Goal: Task Accomplishment & Management: Manage account settings

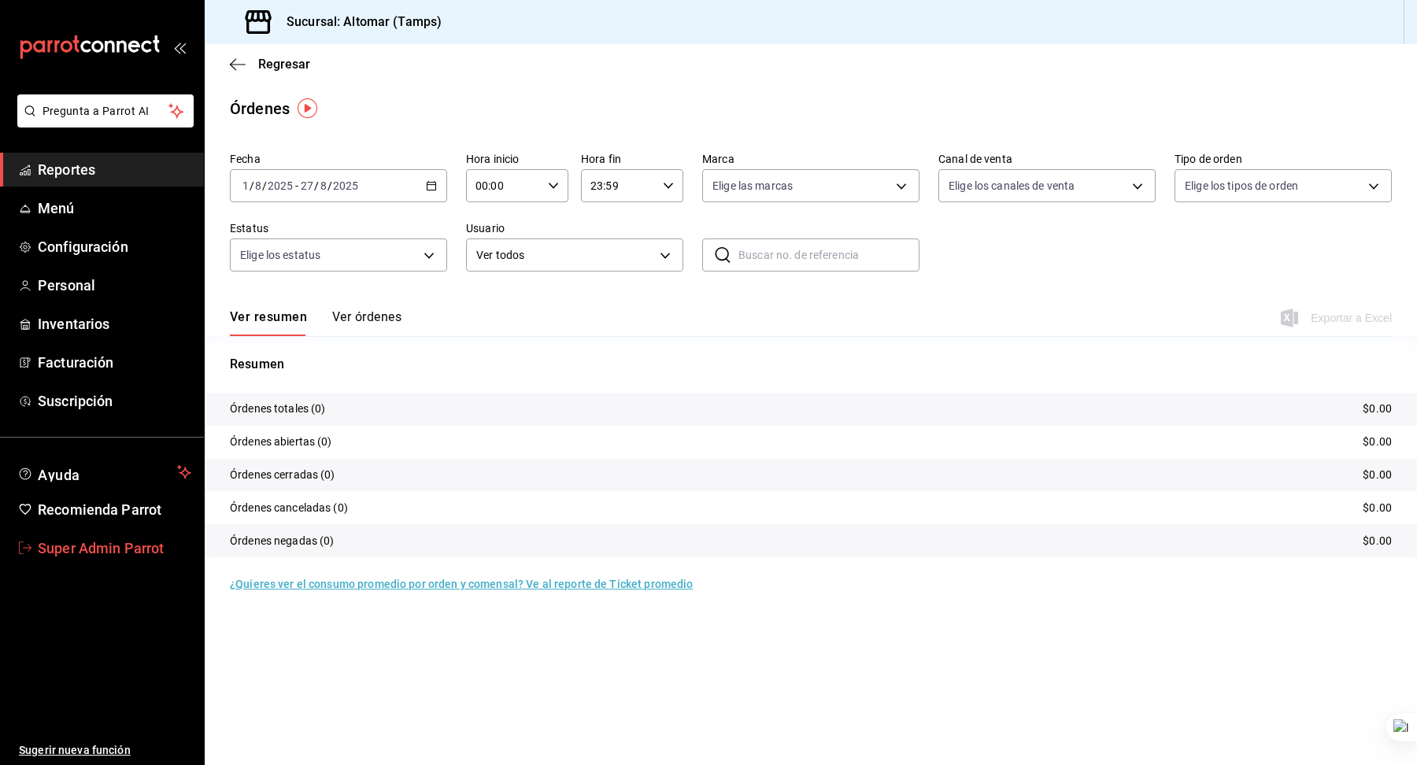
click at [118, 545] on span "Super Admin Parrot" at bounding box center [115, 548] width 154 height 21
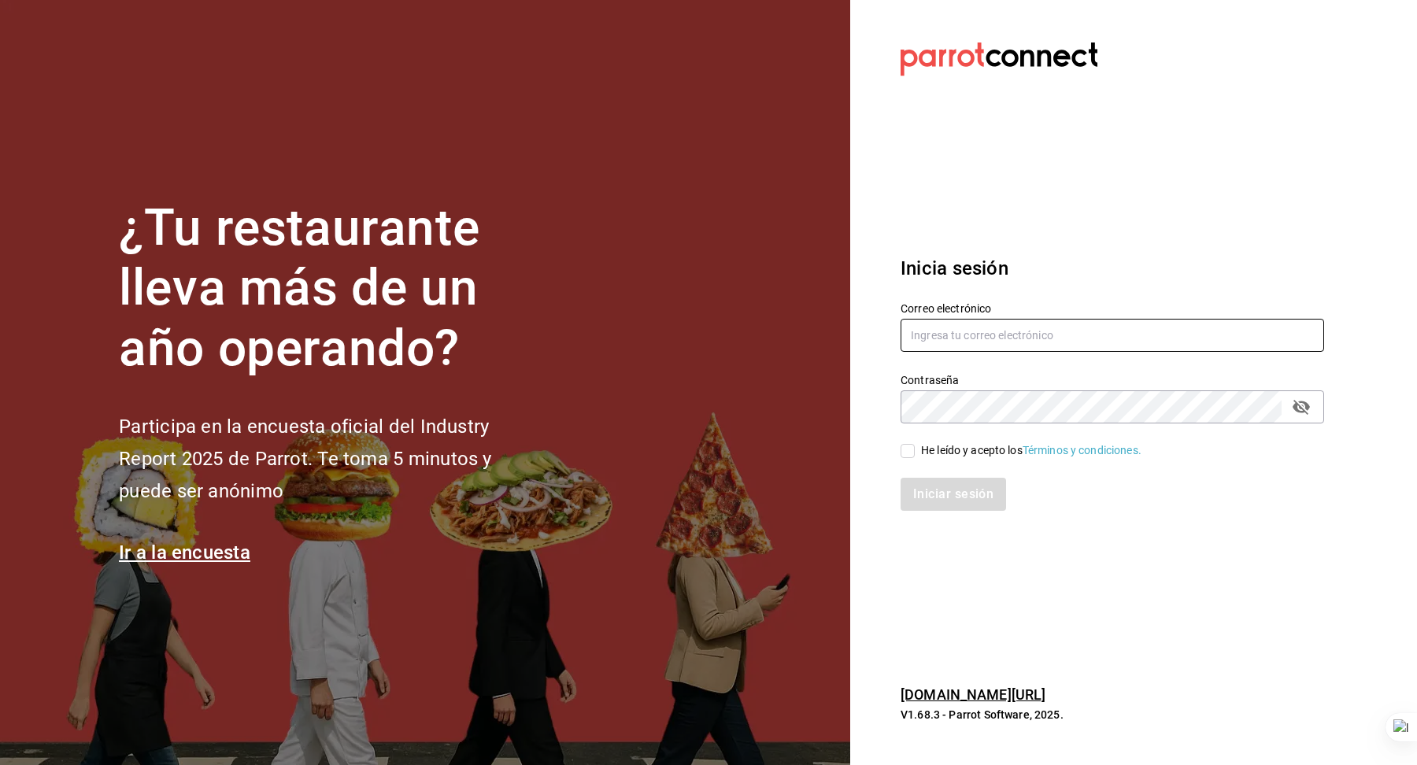
click at [969, 331] on input "text" at bounding box center [1113, 335] width 424 height 33
type input "[EMAIL_ADDRESS][DOMAIN_NAME]"
click at [977, 443] on div "He leído y acepto los Términos y condiciones." at bounding box center [1031, 451] width 220 height 17
click at [915, 444] on input "He leído y acepto los Términos y condiciones." at bounding box center [908, 451] width 14 height 14
checkbox input "true"
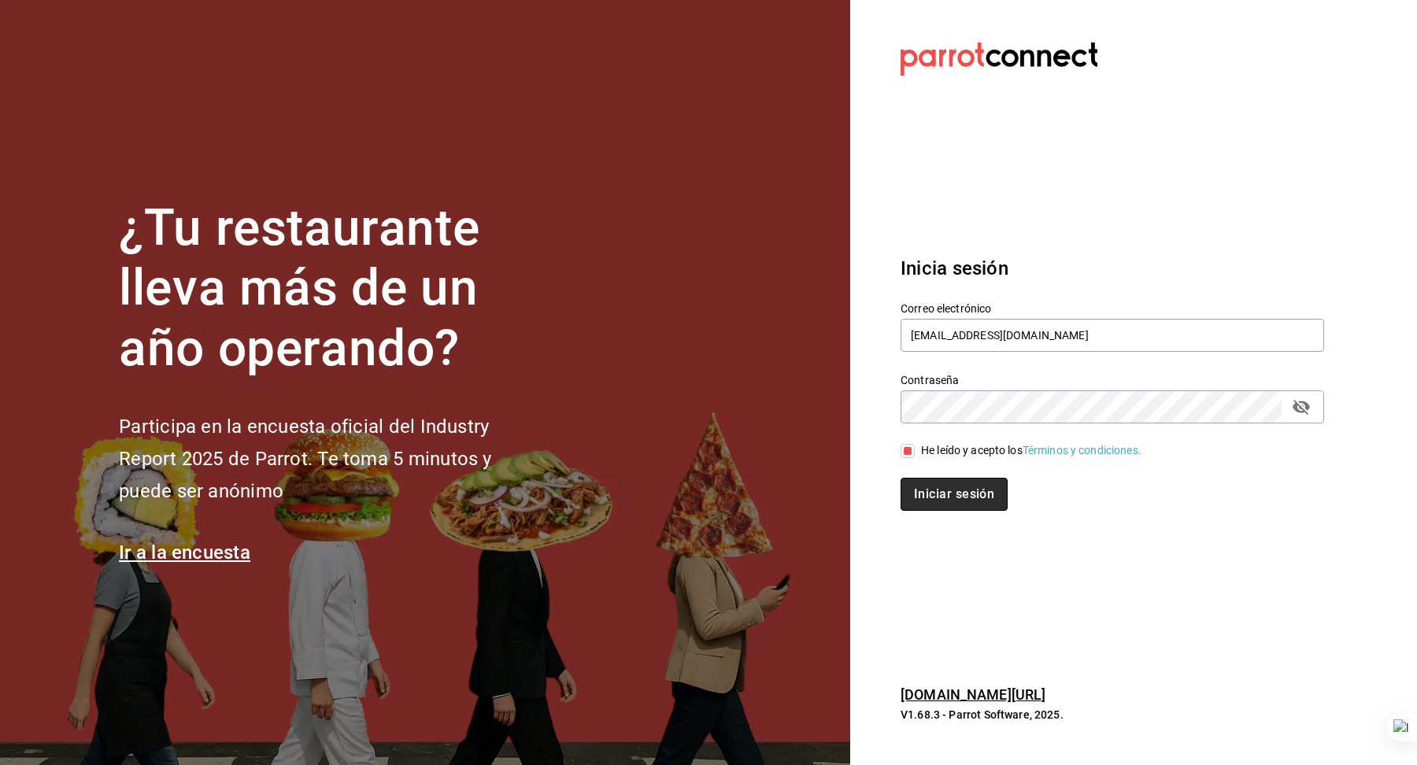
click at [965, 480] on button "Iniciar sesión" at bounding box center [954, 494] width 107 height 33
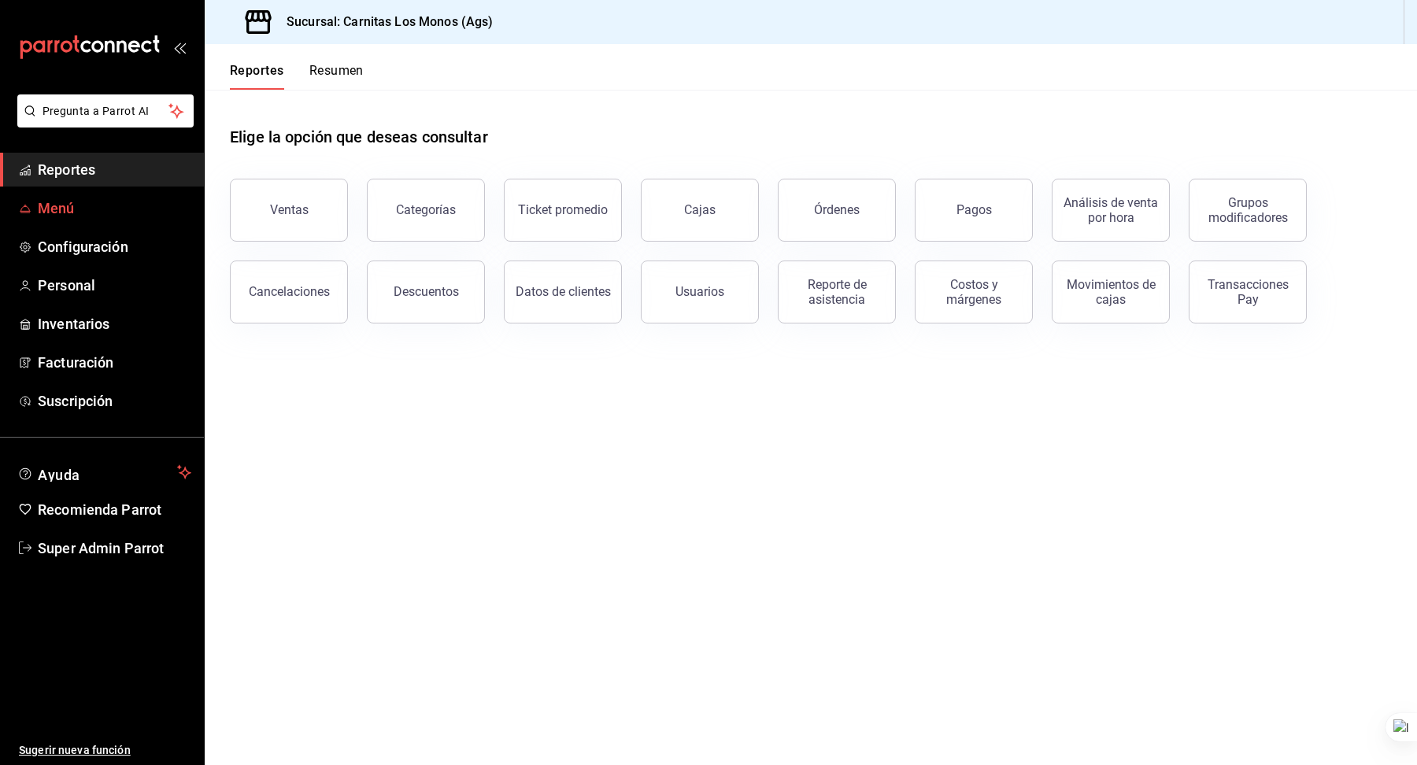
click at [84, 202] on span "Menú" at bounding box center [115, 208] width 154 height 21
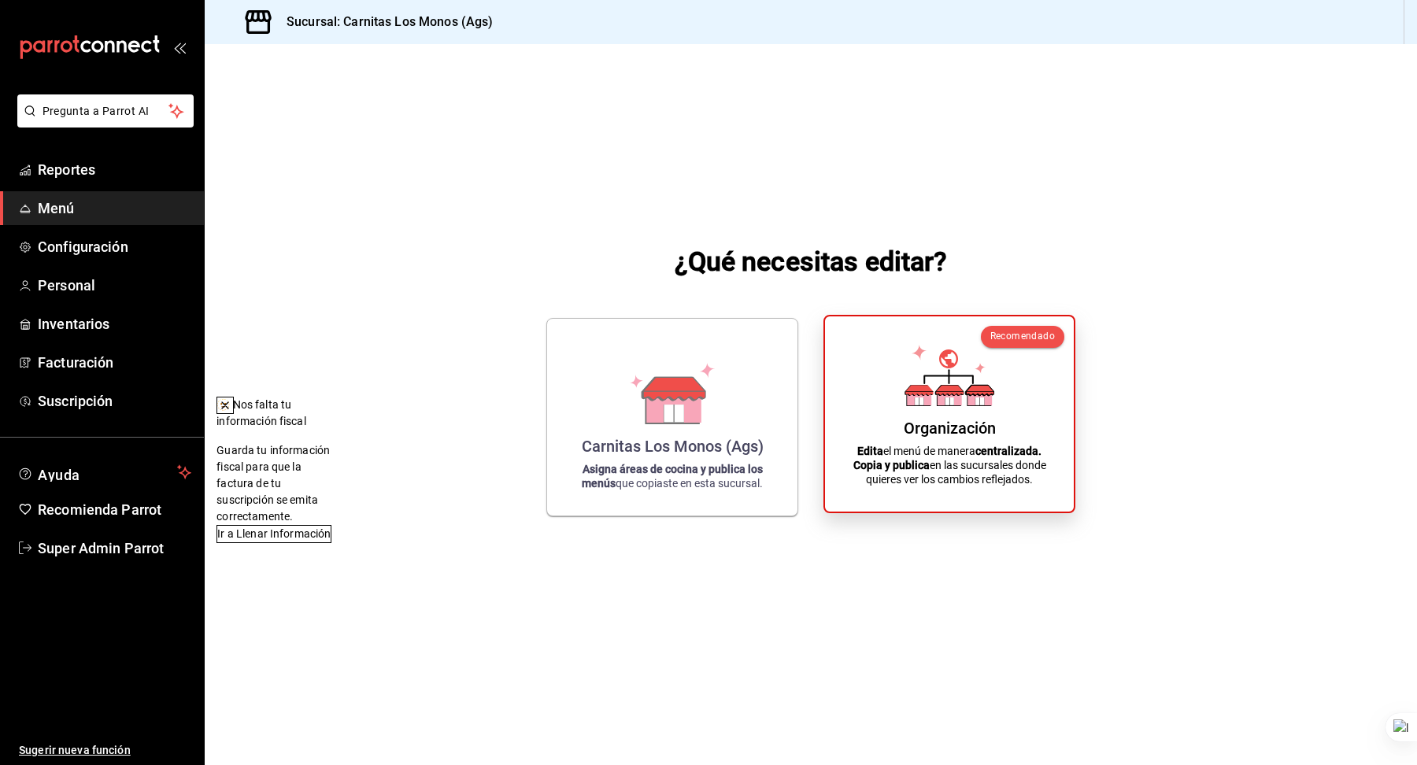
click at [888, 377] on div "Organización Edita el menú de manera centralizada. Copia y publica en las sucur…" at bounding box center [949, 414] width 211 height 170
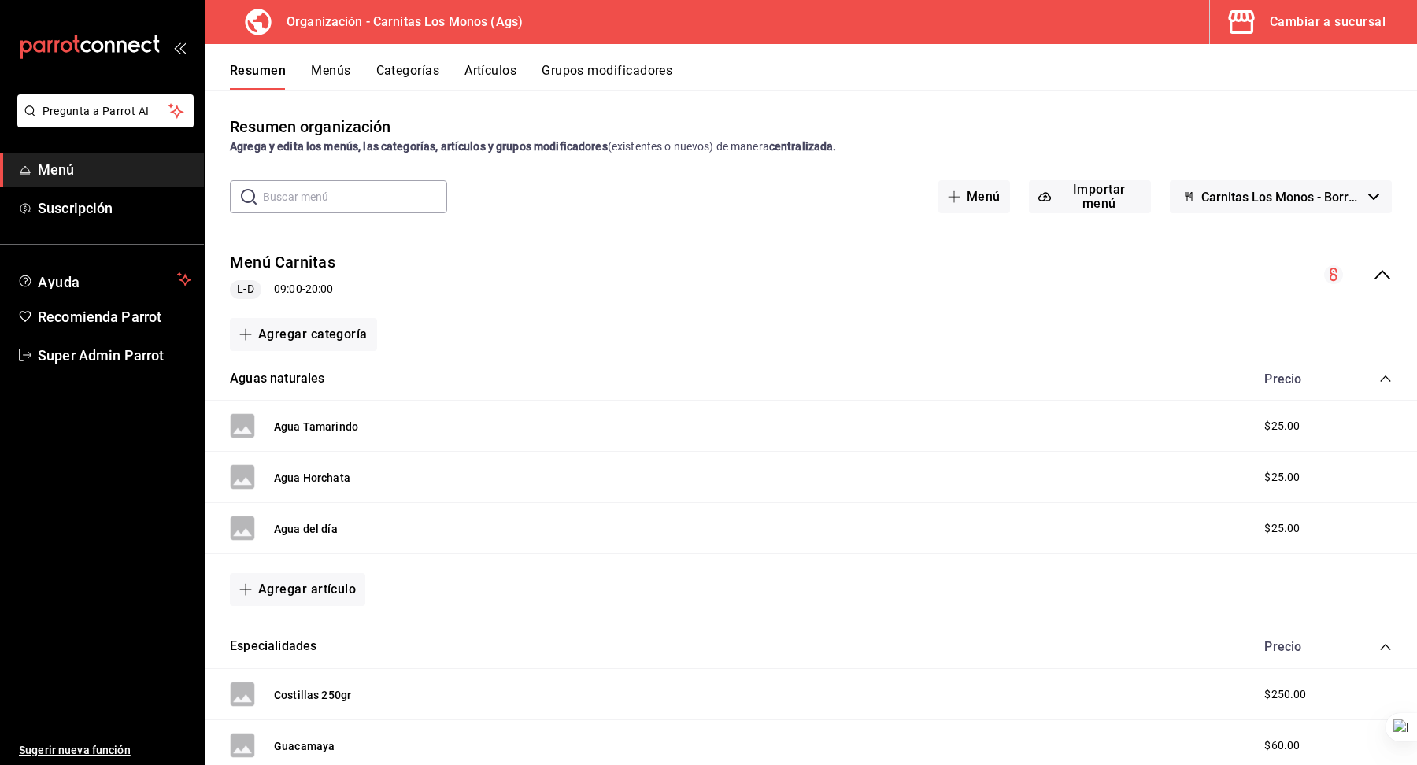
click at [325, 75] on button "Menús" at bounding box center [330, 76] width 39 height 27
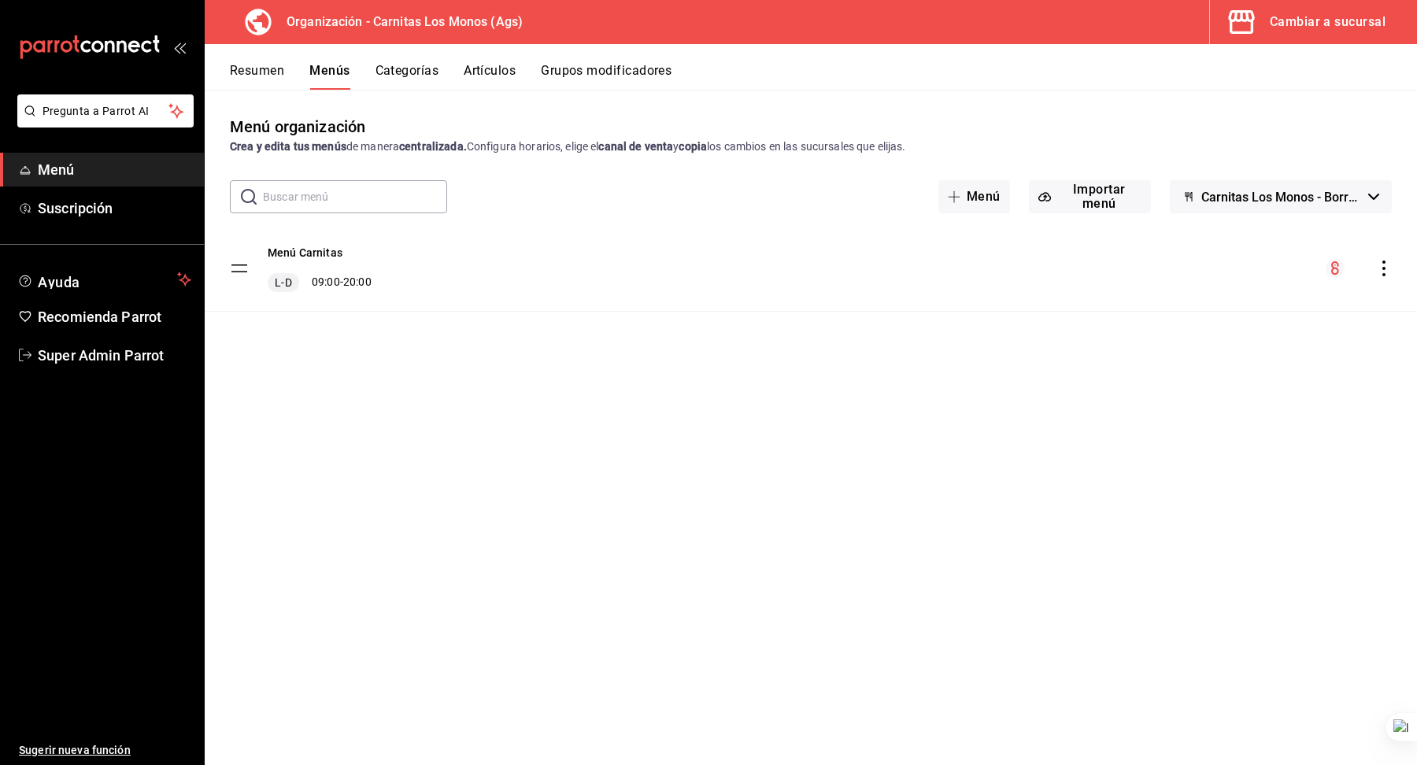
click at [1391, 275] on icon "actions" at bounding box center [1384, 269] width 16 height 16
click at [914, 383] on div at bounding box center [708, 382] width 1417 height 765
click at [415, 70] on button "Categorías" at bounding box center [408, 76] width 64 height 27
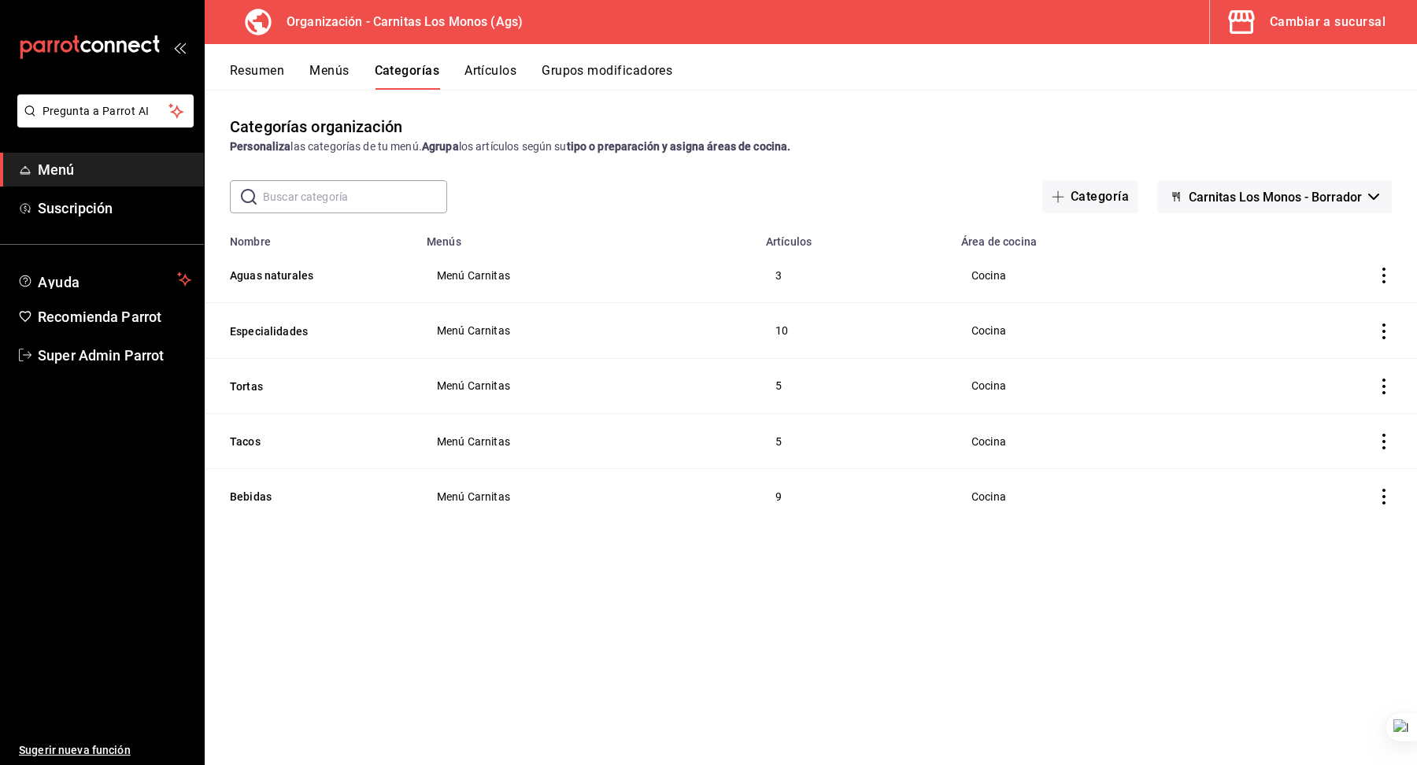
click at [343, 80] on button "Menús" at bounding box center [328, 76] width 39 height 27
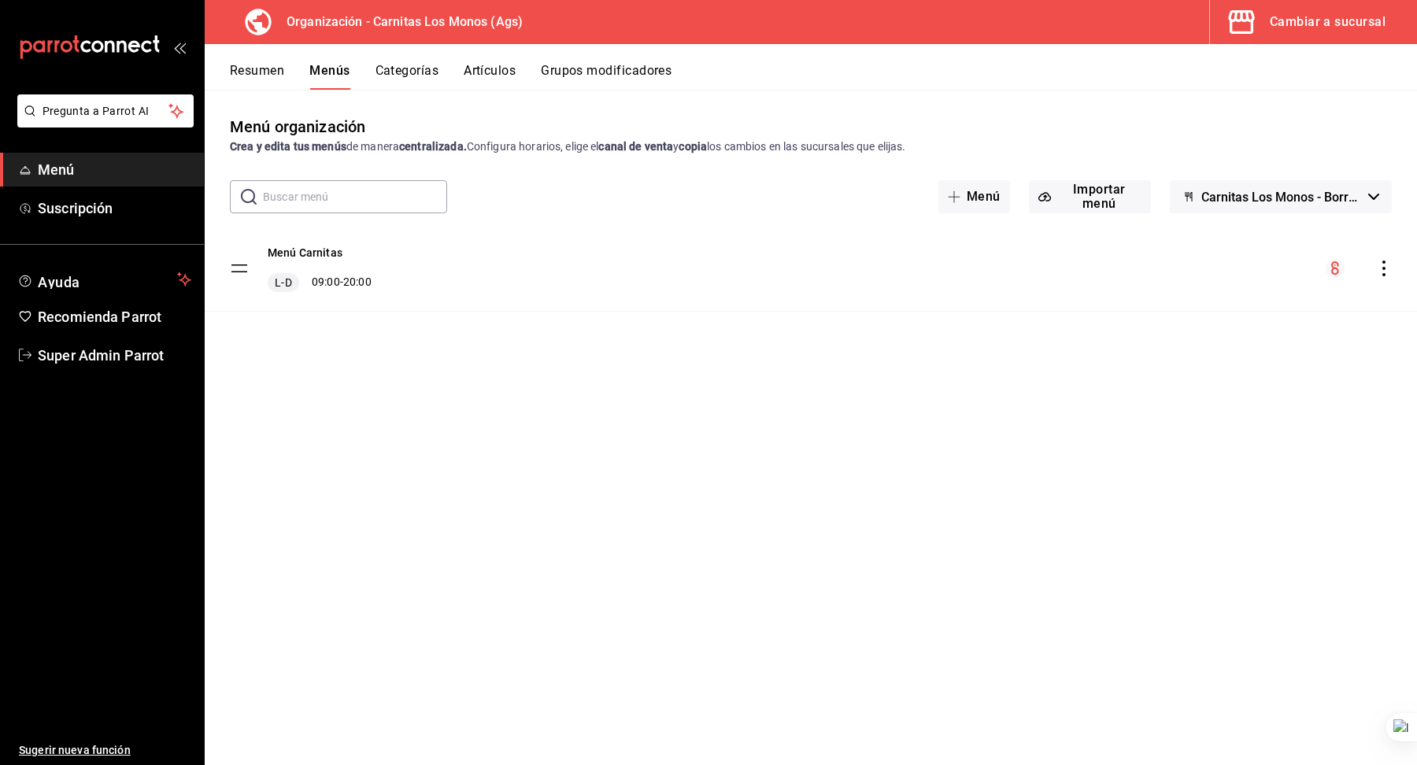
click at [1383, 264] on icon "actions" at bounding box center [1384, 269] width 16 height 16
click at [1178, 410] on li "Previsualizar" at bounding box center [1246, 402] width 246 height 32
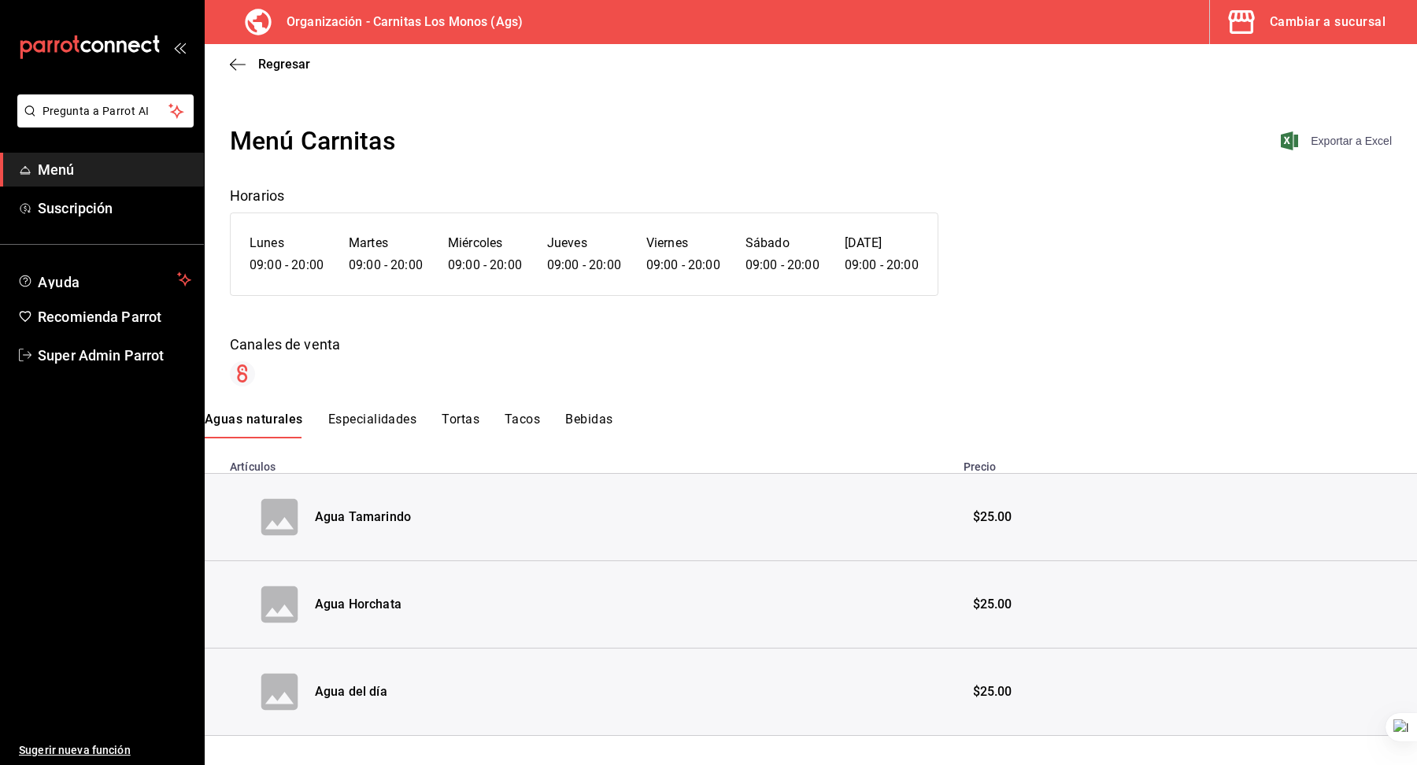
click at [1345, 140] on span "Exportar a Excel" at bounding box center [1338, 141] width 108 height 19
click at [832, 130] on div "Menú Carnitas Exportar a Excel" at bounding box center [811, 141] width 1162 height 38
click at [241, 72] on div "Regresar" at bounding box center [811, 64] width 1213 height 40
click at [238, 61] on icon "button" at bounding box center [238, 64] width 16 height 14
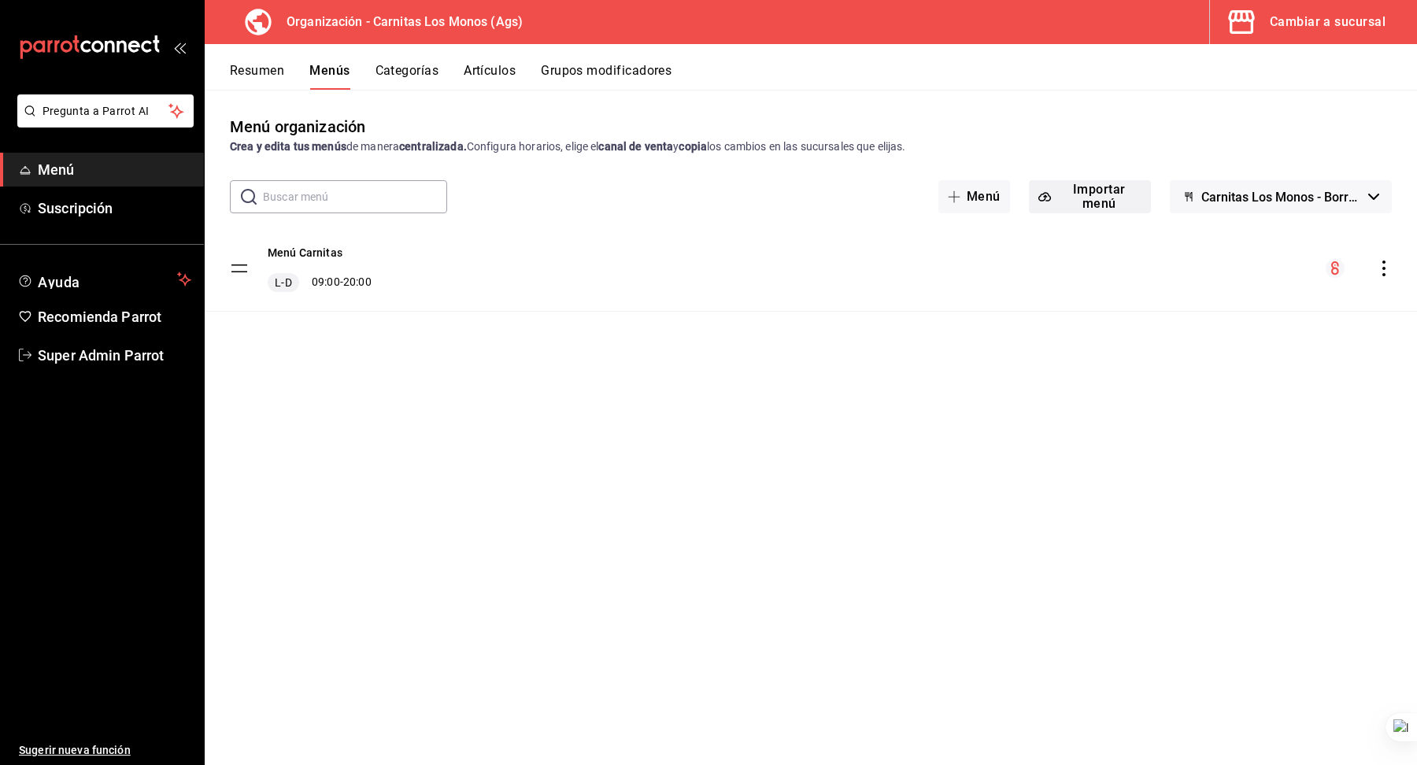
click at [1104, 206] on button "Importar menú" at bounding box center [1090, 196] width 122 height 33
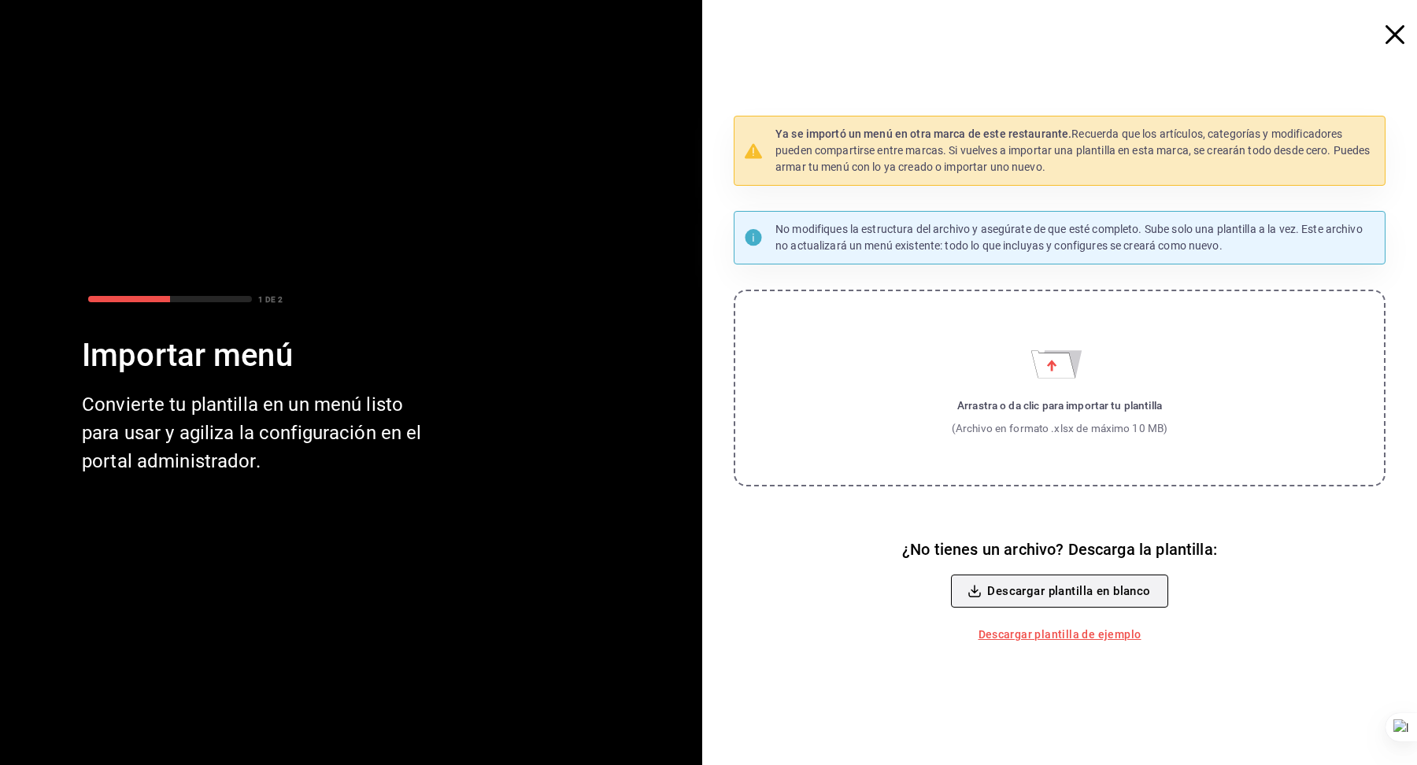
click at [1050, 591] on button "Descargar plantilla en blanco" at bounding box center [1059, 591] width 217 height 33
click at [1389, 33] on icon "button" at bounding box center [1395, 34] width 19 height 19
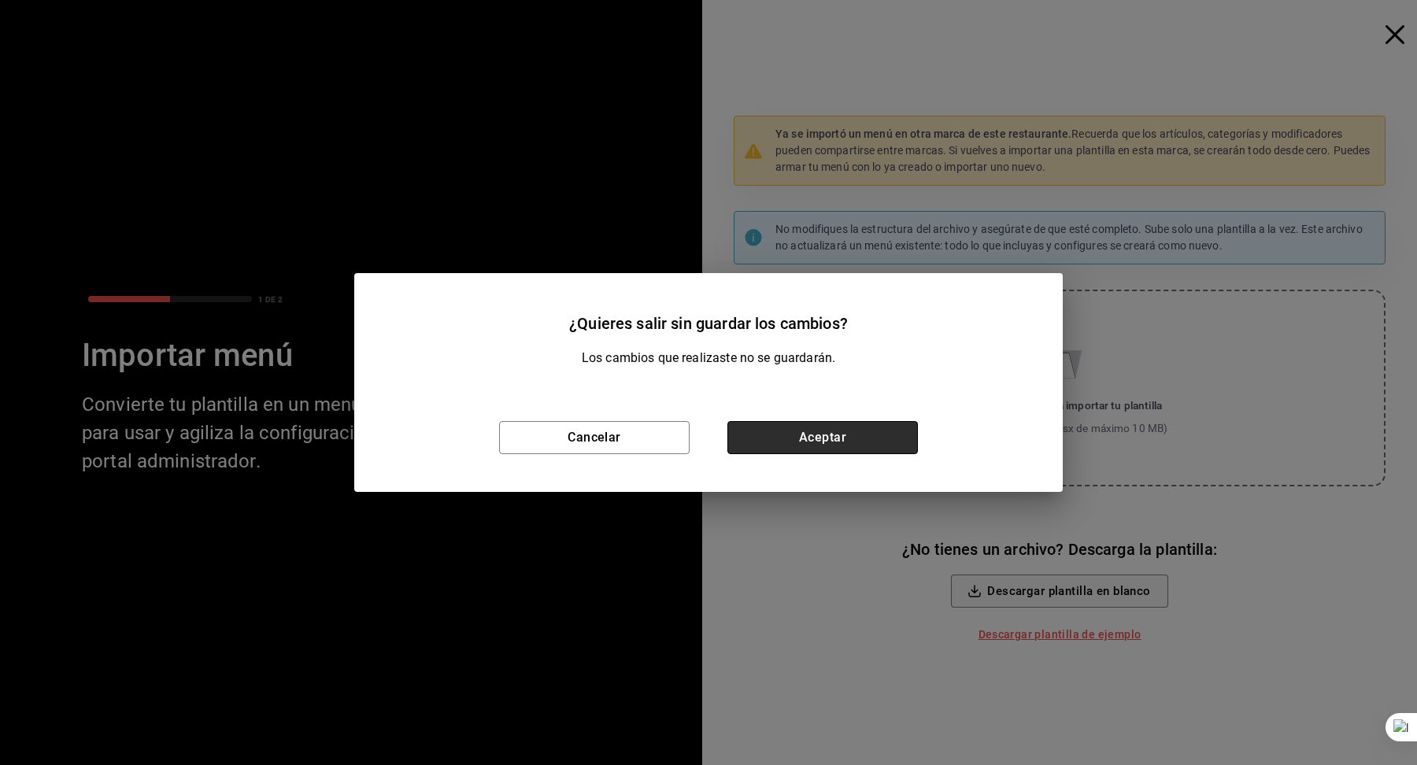
click at [838, 440] on button "Aceptar" at bounding box center [823, 437] width 191 height 33
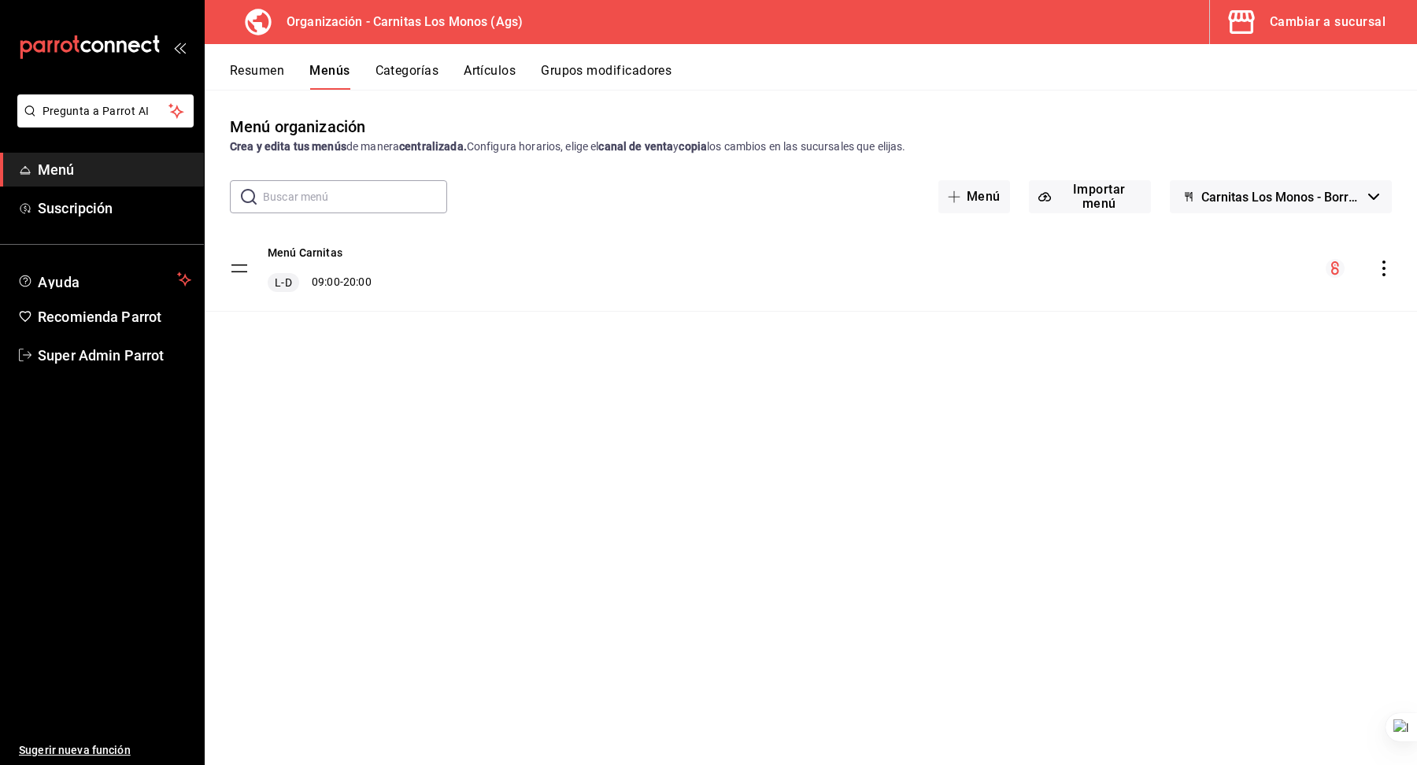
click at [470, 76] on button "Artículos" at bounding box center [490, 76] width 52 height 27
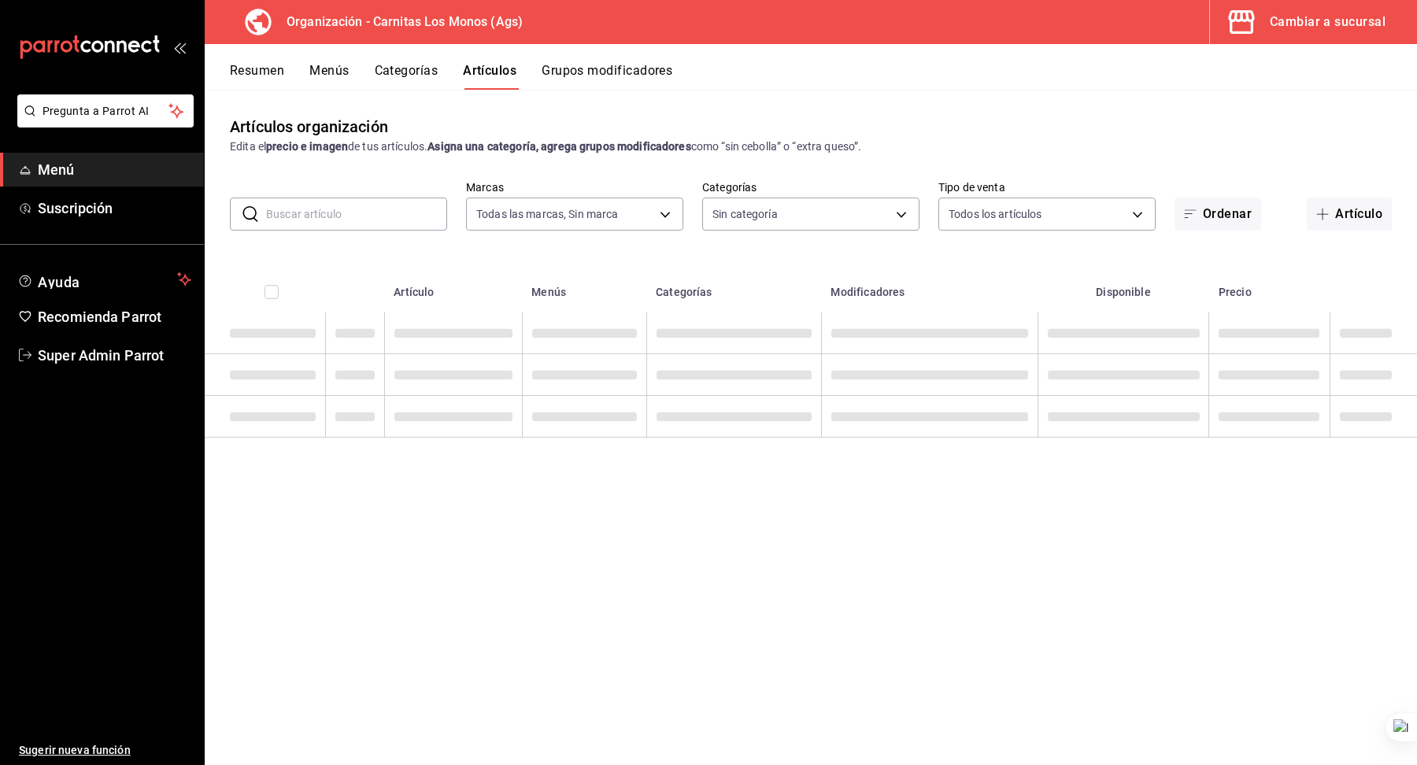
type input "b683126d-130a-4d97-8023-6e1eaf1ccd23"
click at [354, 206] on input "text" at bounding box center [356, 213] width 181 height 31
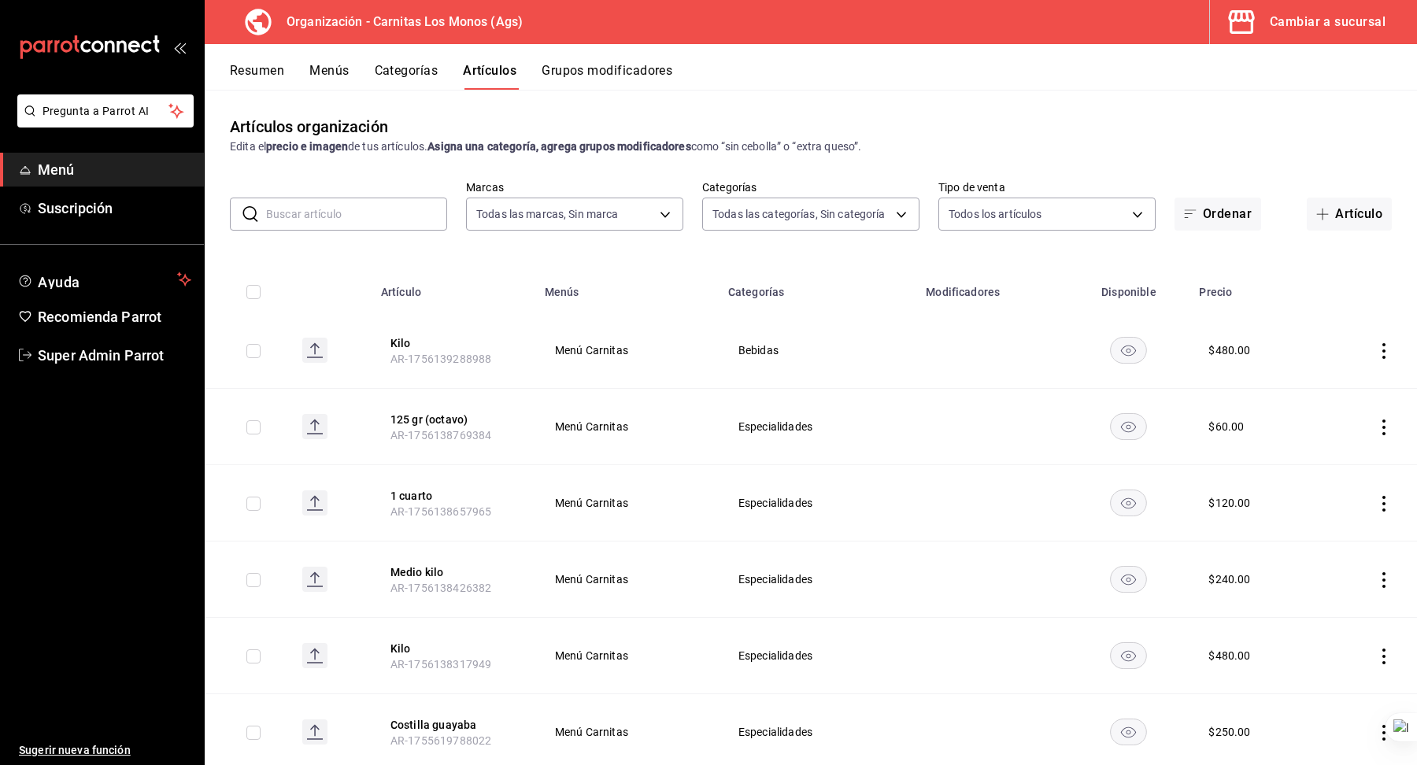
type input "1292b9a4-0829-4e30-be15-0595e43131a1,af353290-ce42-48cf-9a08-4f2d87ccea48,6df01…"
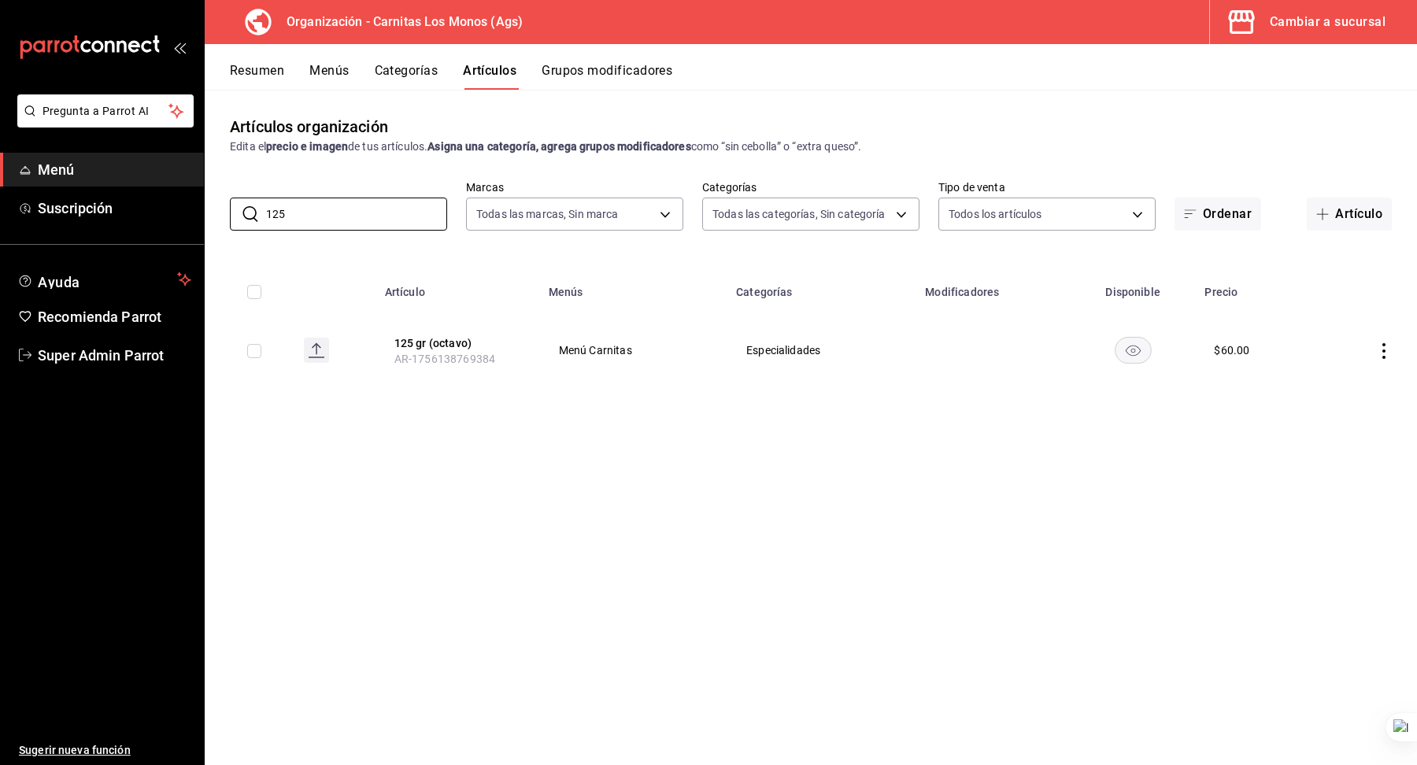
type input "125"
click at [517, 435] on div "Artículos organización Edita el precio e imagen de tus artículos. Asigna una ca…" at bounding box center [811, 427] width 1213 height 675
click at [592, 82] on button "Grupos modificadores" at bounding box center [607, 76] width 131 height 27
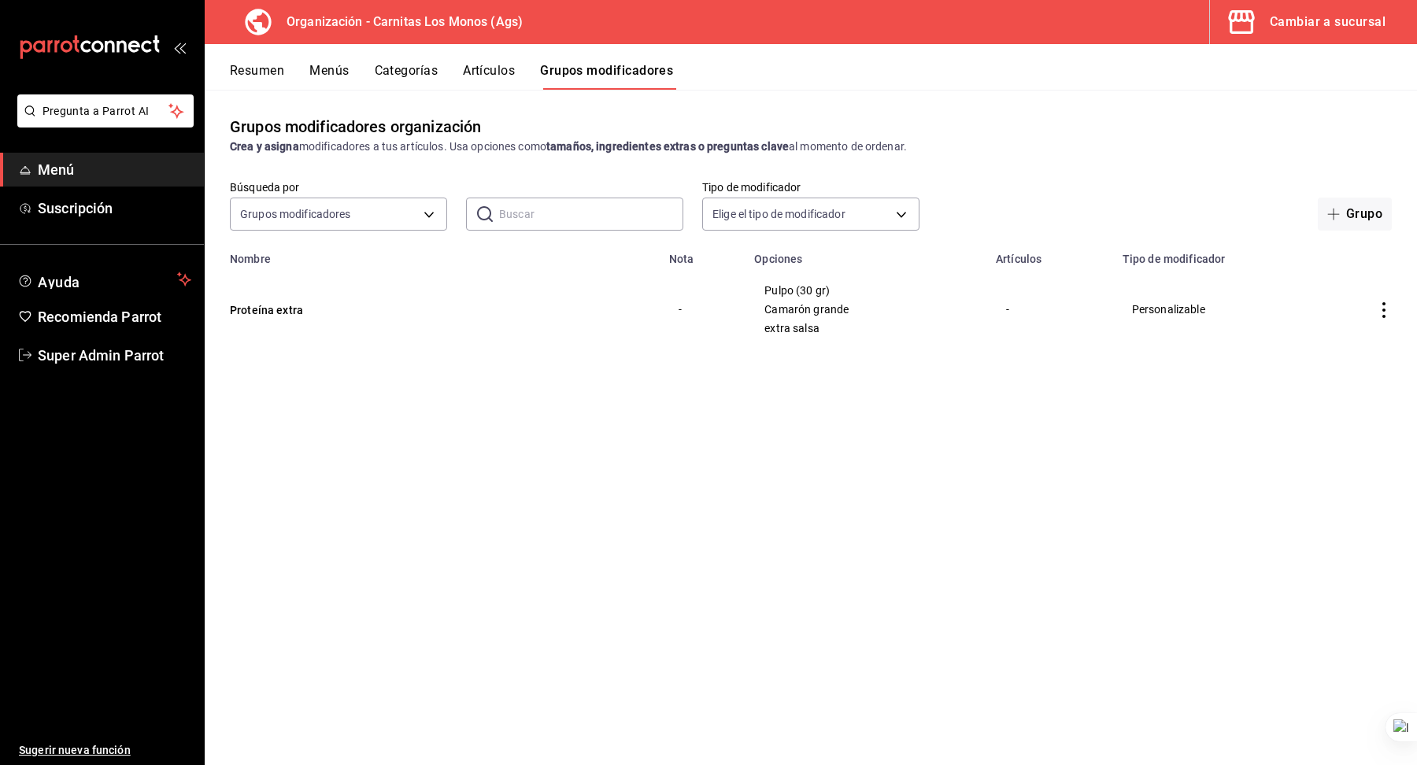
click at [487, 58] on div "Resumen Menús Categorías Artículos Grupos modificadores" at bounding box center [811, 67] width 1213 height 46
click at [481, 72] on button "Artículos" at bounding box center [489, 76] width 52 height 27
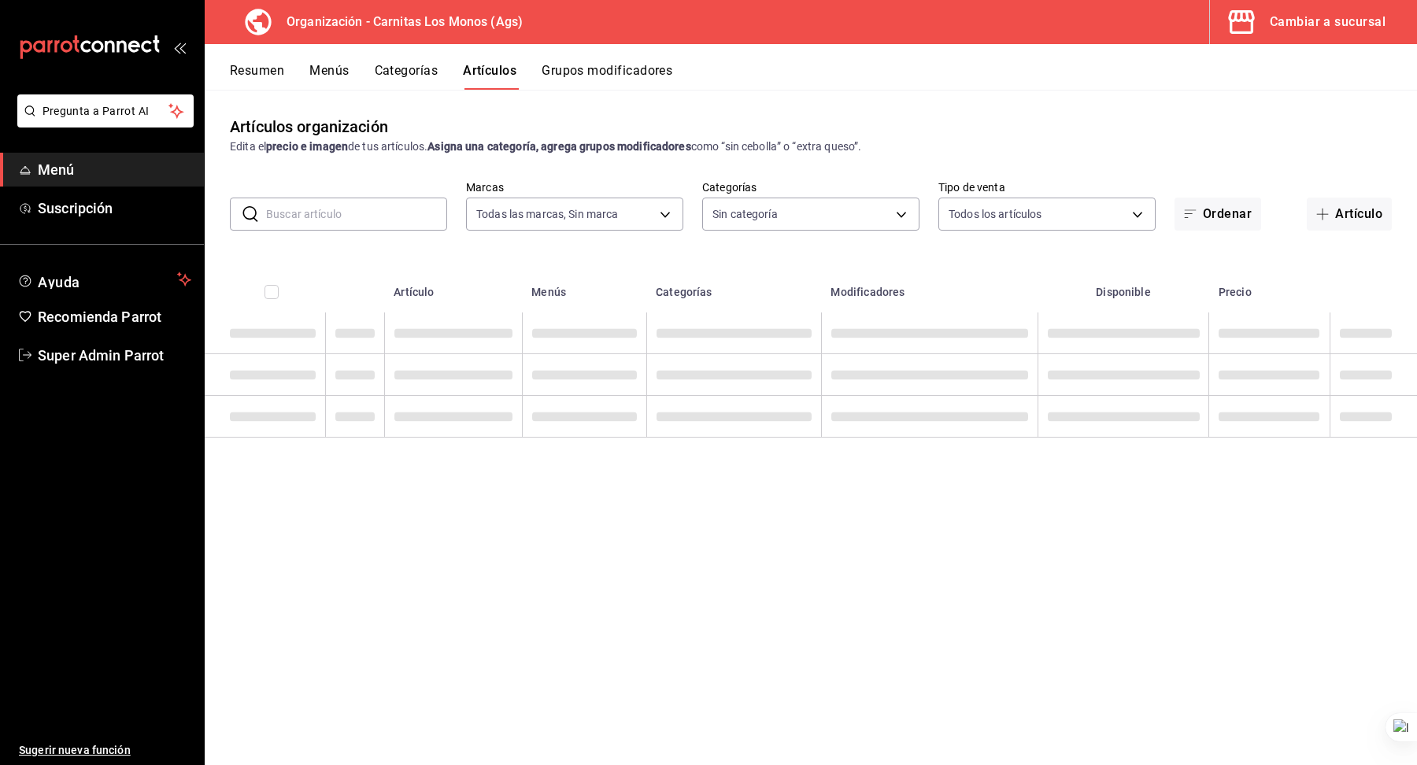
type input "b683126d-130a-4d97-8023-6e1eaf1ccd23"
type input "1292b9a4-0829-4e30-be15-0595e43131a1,af353290-ce42-48cf-9a08-4f2d87ccea48,6df01…"
click at [329, 214] on input "text" at bounding box center [356, 213] width 181 height 31
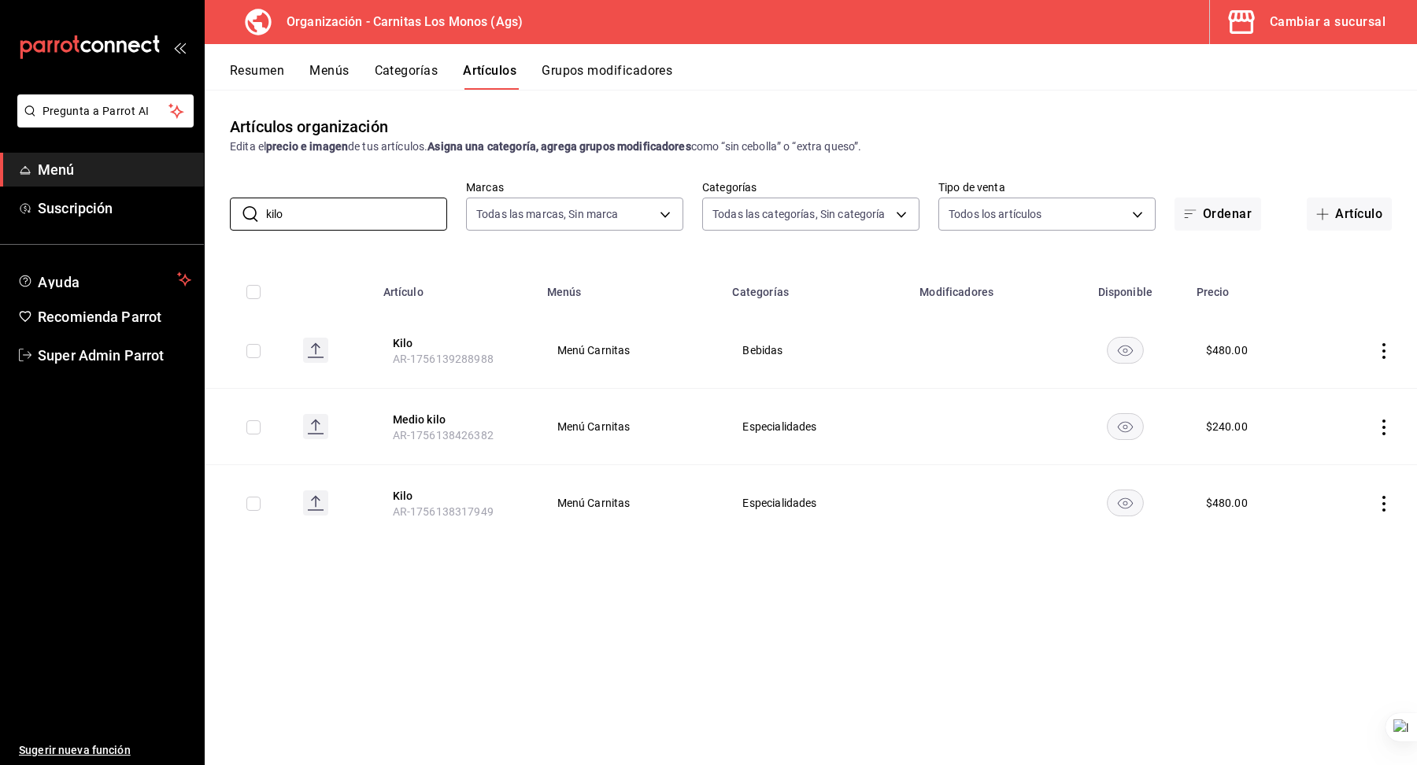
type input "kilo"
click at [376, 199] on input "kilo" at bounding box center [356, 213] width 181 height 31
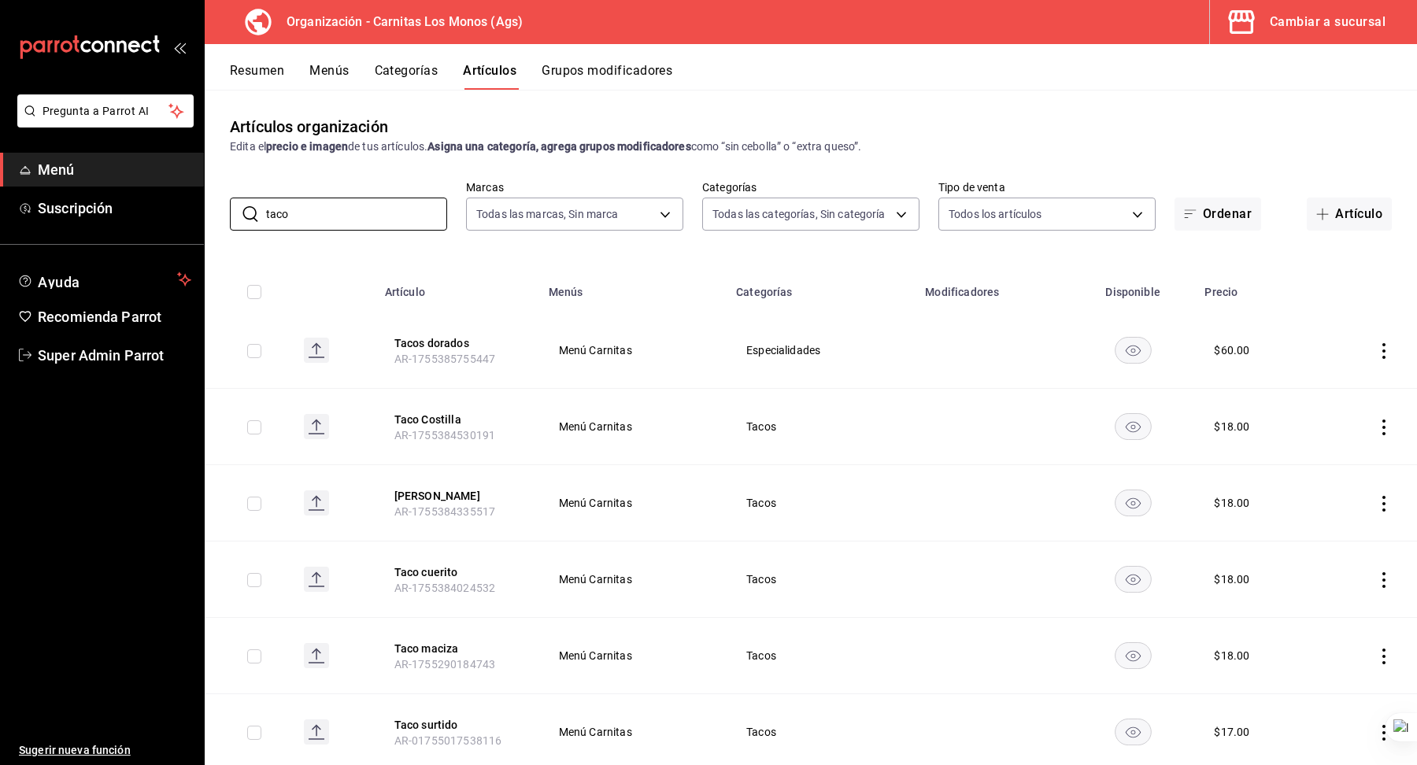
type input "taco"
